Goal: Use online tool/utility: Utilize a website feature to perform a specific function

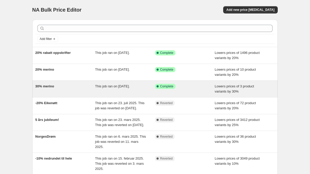
click at [124, 86] on span "This job ran on [DATE]." at bounding box center [112, 86] width 35 height 4
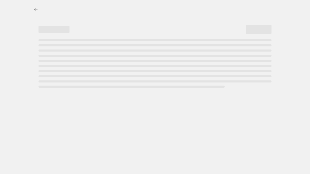
select select "percentage"
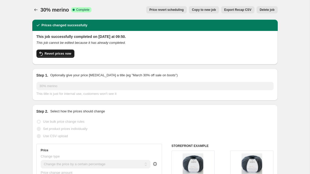
click at [65, 53] on span "Revert prices now" at bounding box center [58, 54] width 27 height 4
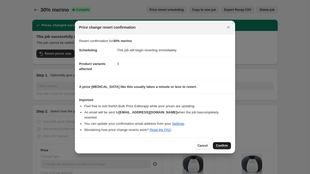
click at [225, 144] on span "Confirm" at bounding box center [222, 146] width 12 height 4
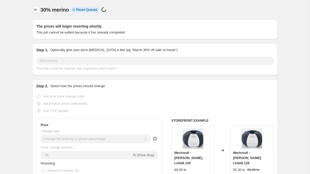
click at [35, 10] on icon "Price change jobs" at bounding box center [35, 10] width 3 height 3
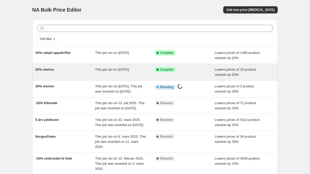
click at [74, 74] on div "20% merino" at bounding box center [65, 72] width 60 height 10
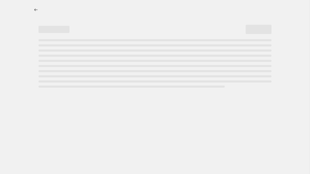
select select "percentage"
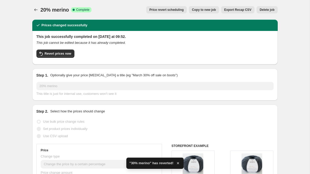
click at [66, 58] on div "Revert prices now" at bounding box center [154, 55] width 237 height 11
click at [68, 54] on span "Revert prices now" at bounding box center [58, 54] width 27 height 4
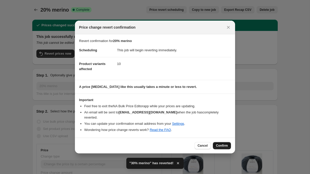
click at [223, 145] on span "Confirm" at bounding box center [222, 146] width 12 height 4
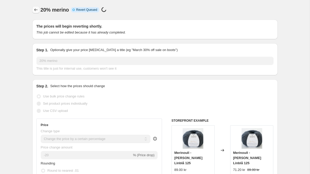
click at [35, 10] on icon "Price change jobs" at bounding box center [35, 9] width 5 height 5
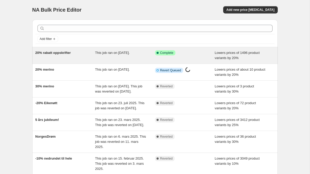
click at [83, 53] on div "20% rabatt oppskrifter" at bounding box center [65, 55] width 60 height 10
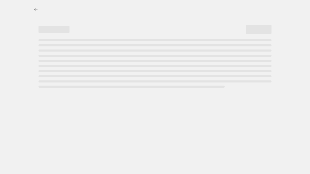
select select "percentage"
select select "collection"
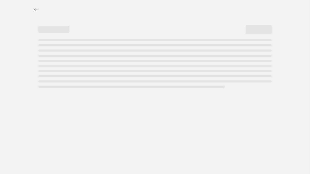
select select "collection"
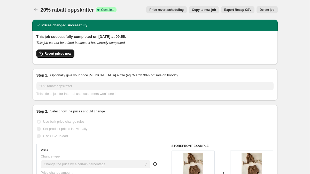
click at [68, 54] on span "Revert prices now" at bounding box center [58, 54] width 27 height 4
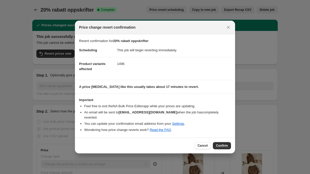
click at [225, 146] on button "Confirm" at bounding box center [222, 145] width 18 height 7
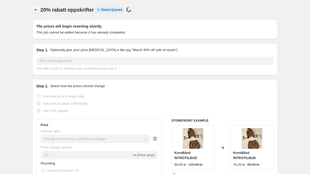
click at [33, 11] on button "Price change jobs" at bounding box center [35, 9] width 7 height 7
